Goal: Transaction & Acquisition: Purchase product/service

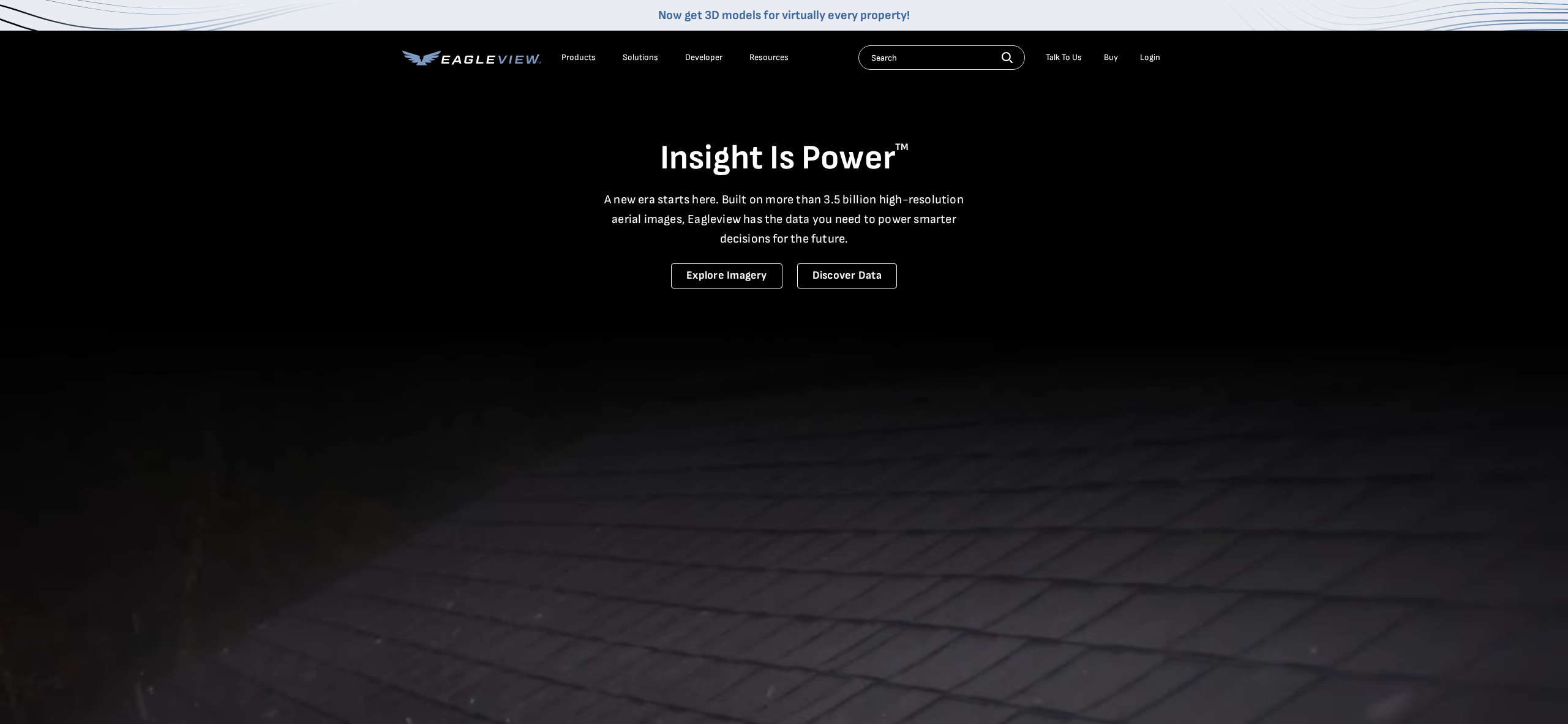
click at [1150, 59] on div "Login" at bounding box center [1150, 57] width 20 height 11
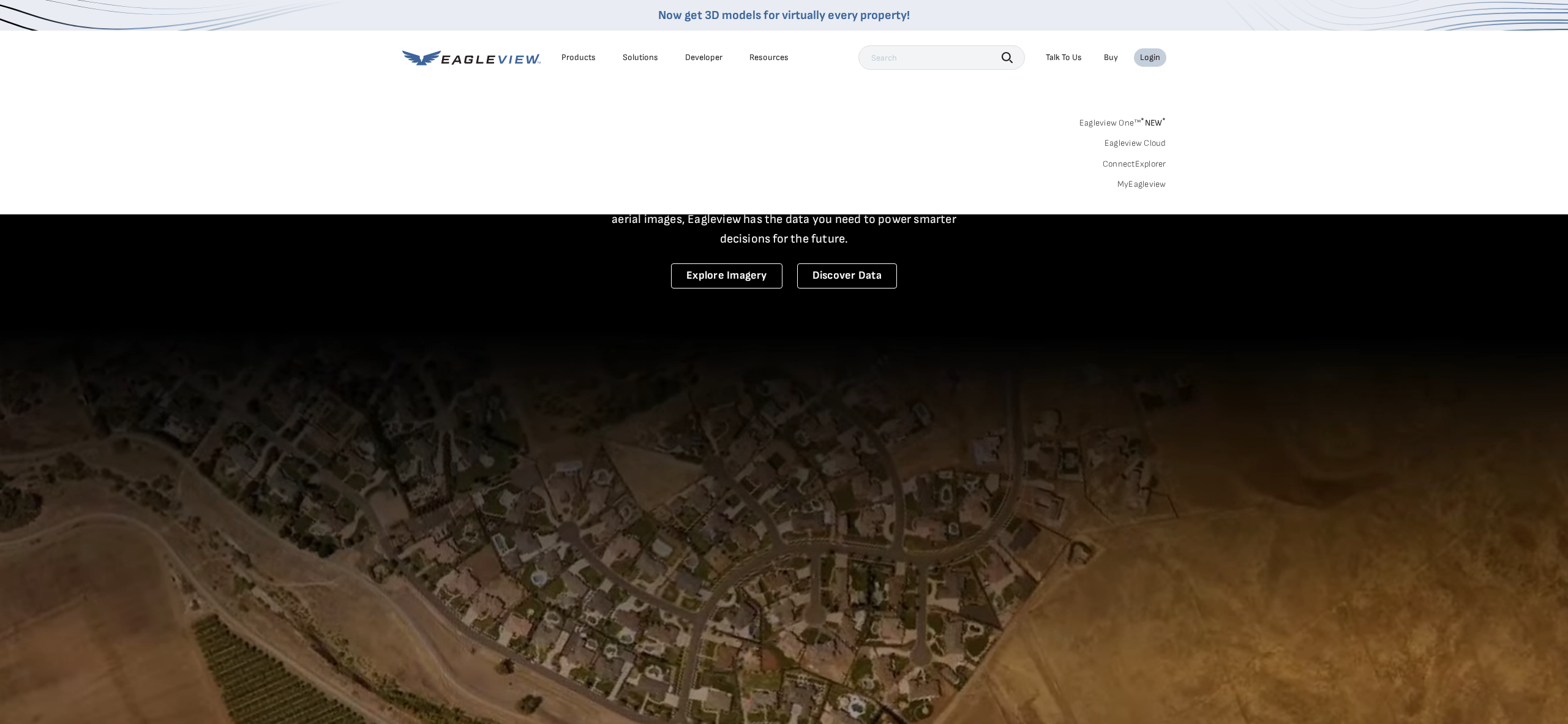
click at [1149, 181] on link "MyEagleview" at bounding box center [1142, 184] width 49 height 11
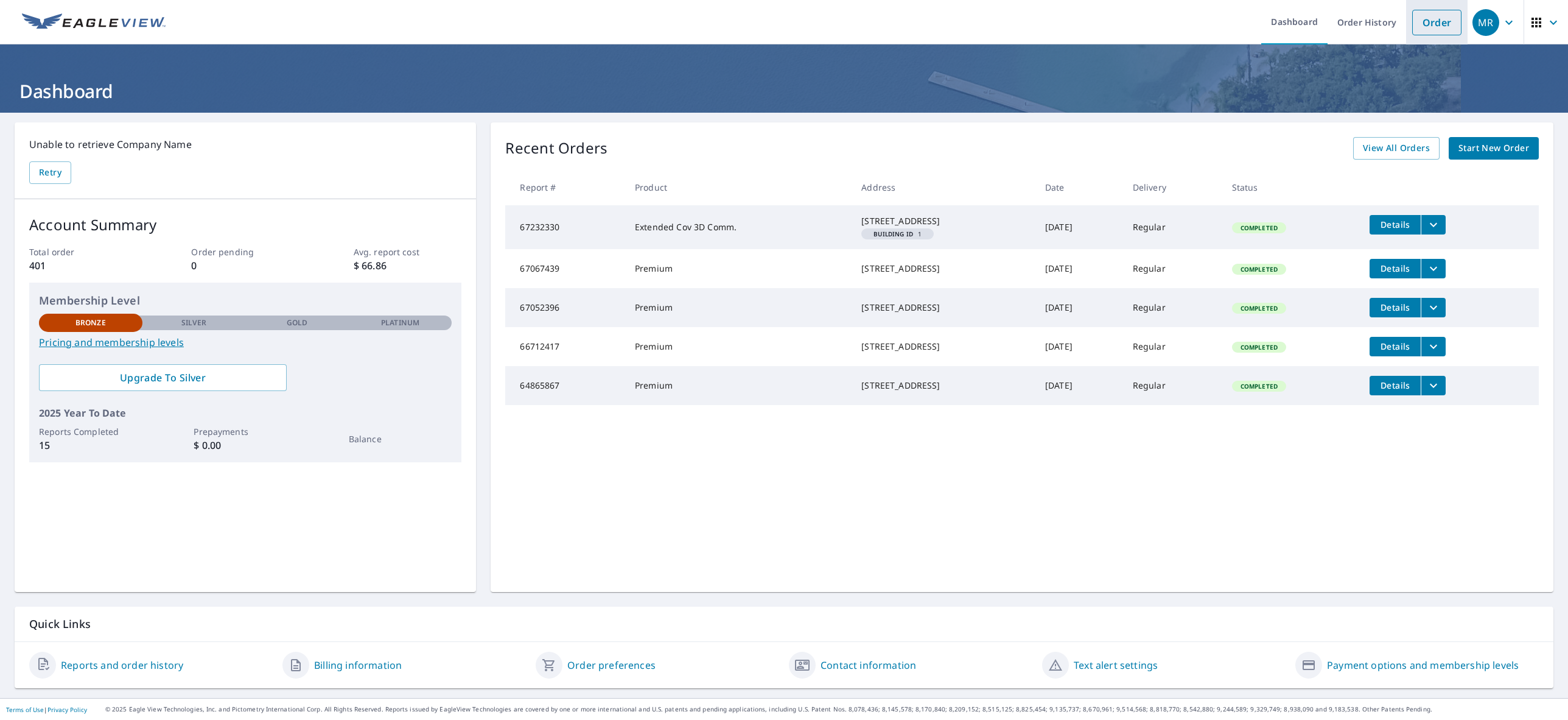
click at [1420, 24] on link "Order" at bounding box center [1436, 22] width 49 height 25
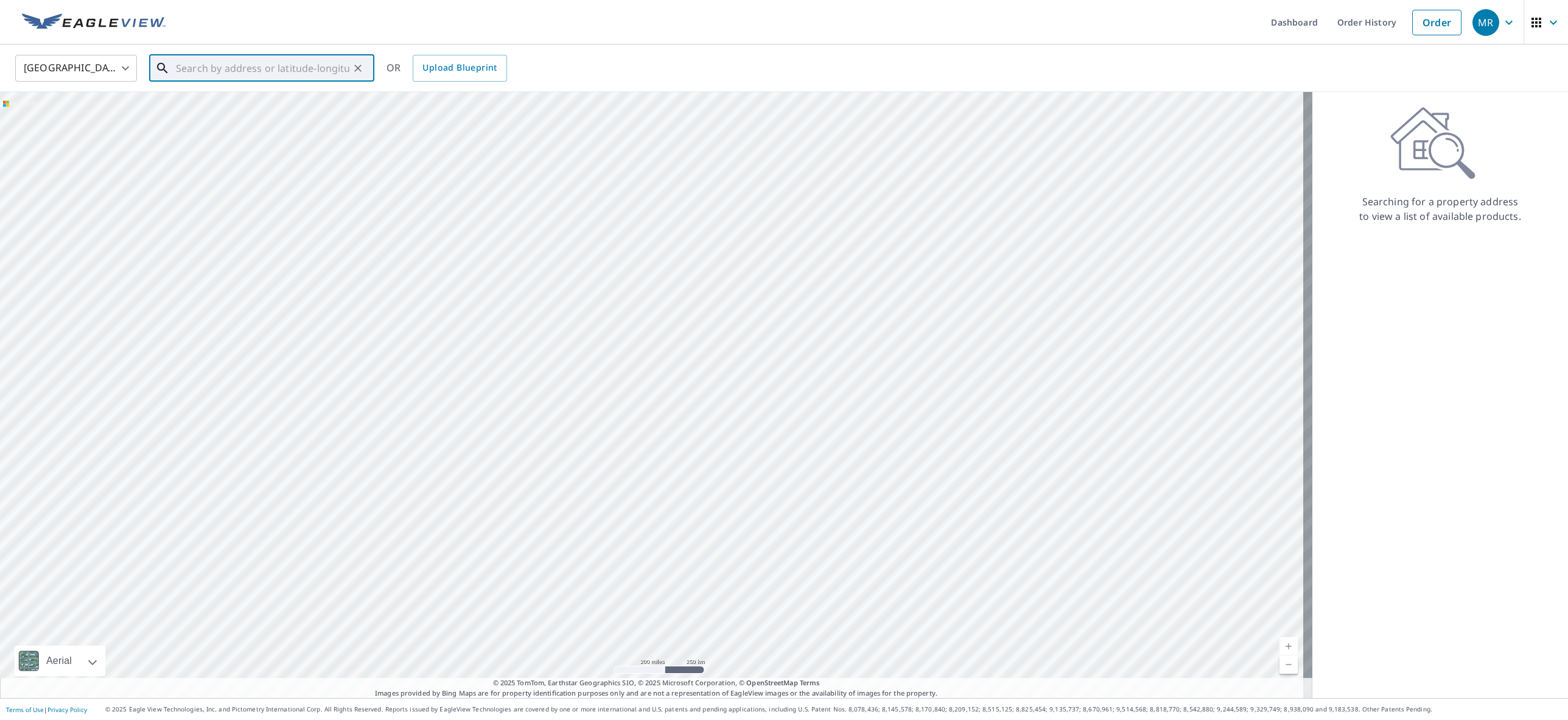
click at [236, 68] on input "text" at bounding box center [263, 68] width 174 height 34
click at [220, 114] on p "Sunrise, FL 33323" at bounding box center [269, 117] width 191 height 12
type input "11701 NW 29th Manor Sunrise, FL 33323"
